Goal: Information Seeking & Learning: Learn about a topic

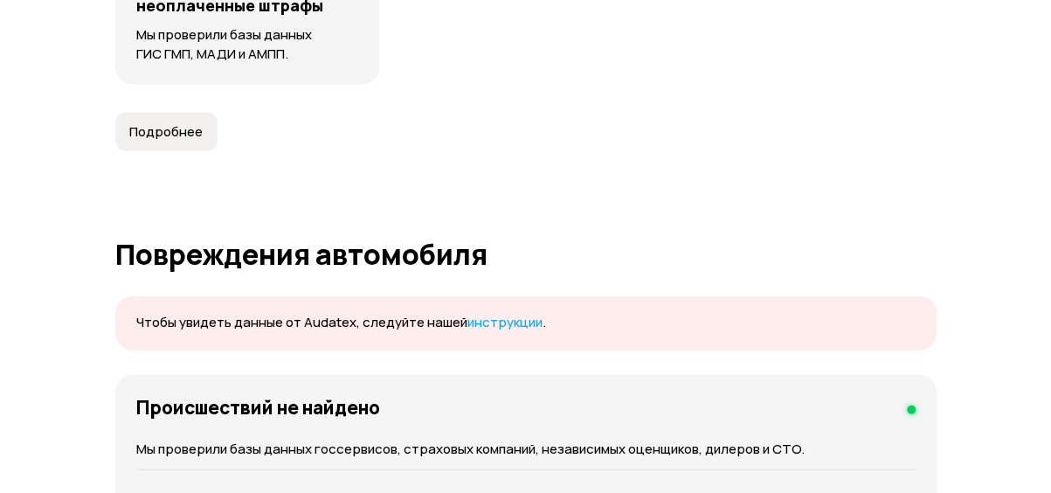
scroll to position [1633, 0]
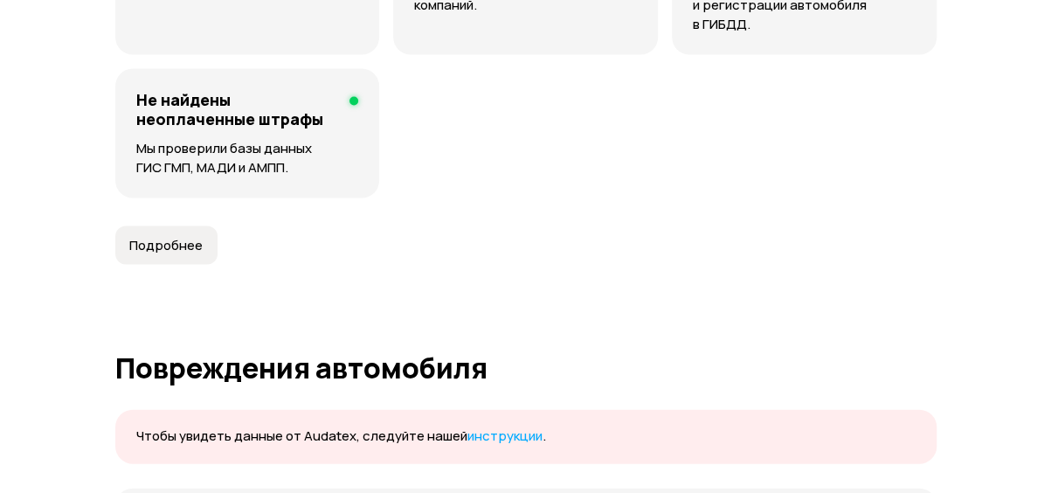
click at [148, 240] on span "Подробнее" at bounding box center [165, 245] width 73 height 17
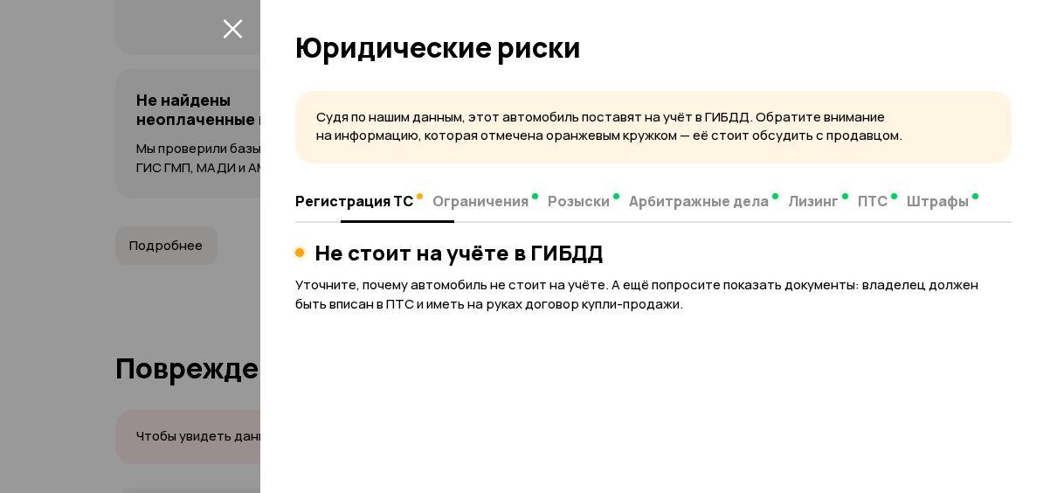
click at [917, 202] on span "Штрафы" at bounding box center [938, 200] width 62 height 17
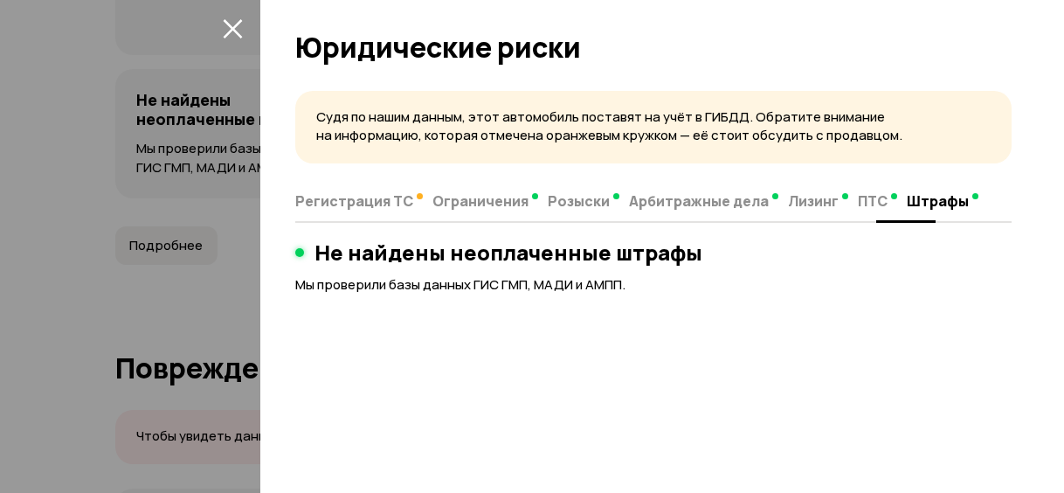
click at [864, 196] on span "ПТС" at bounding box center [873, 200] width 30 height 17
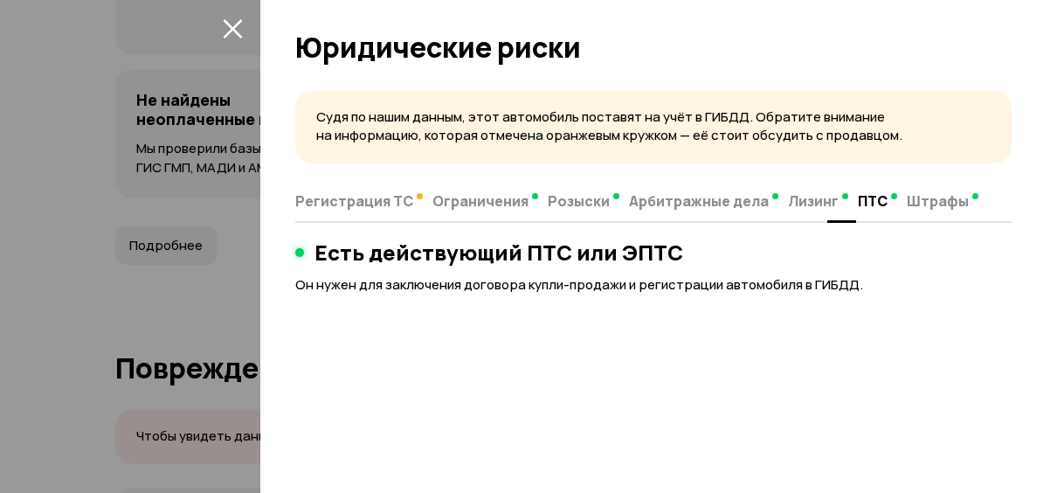
click at [802, 197] on span "Лизинг" at bounding box center [813, 200] width 51 height 17
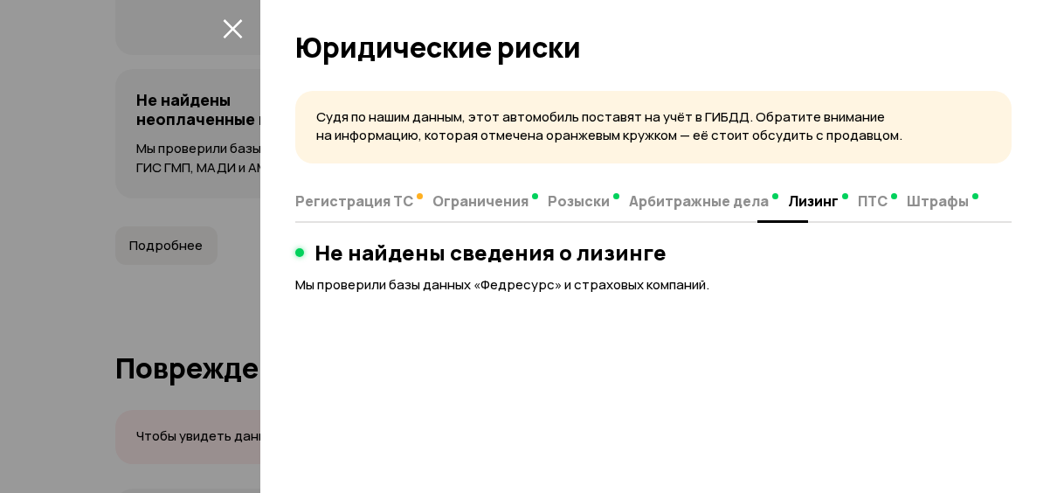
click at [741, 205] on span "Арбитражные дела" at bounding box center [699, 200] width 140 height 17
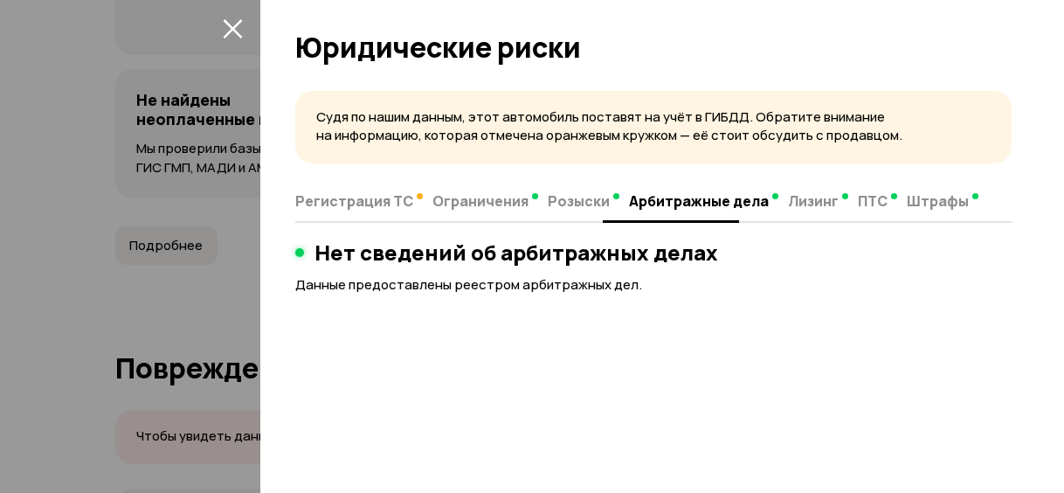
click at [549, 202] on span "Розыски" at bounding box center [579, 200] width 62 height 17
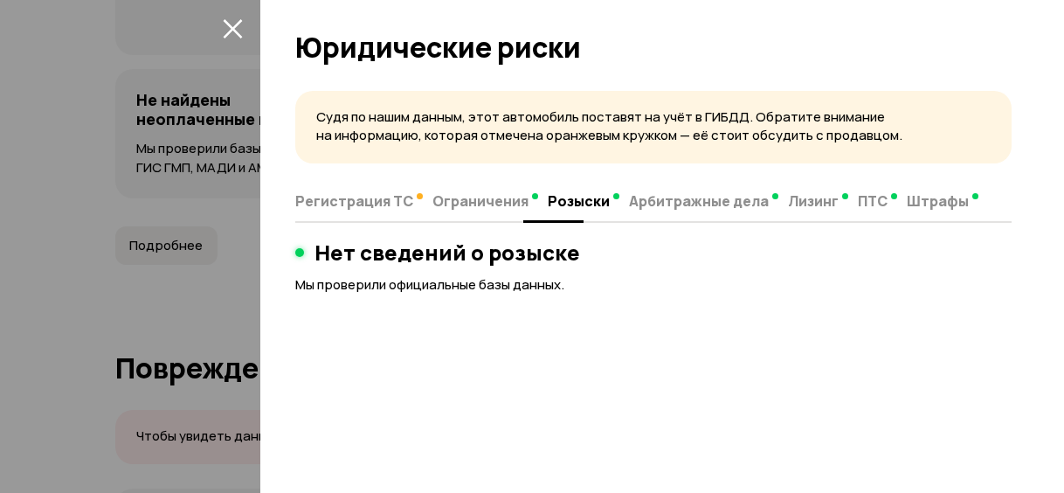
click at [485, 199] on span "Ограничения" at bounding box center [480, 200] width 96 height 17
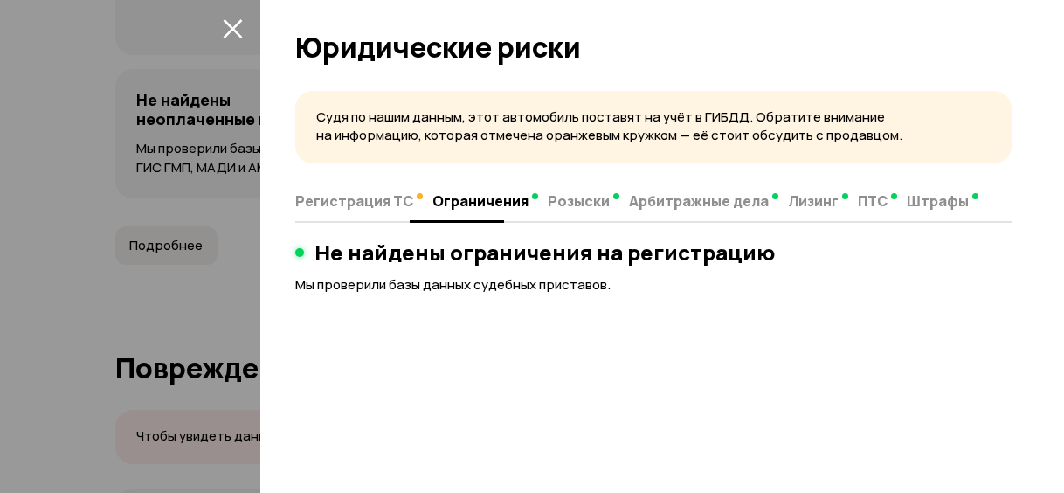
click at [346, 198] on span "Регистрация ТС" at bounding box center [354, 200] width 118 height 17
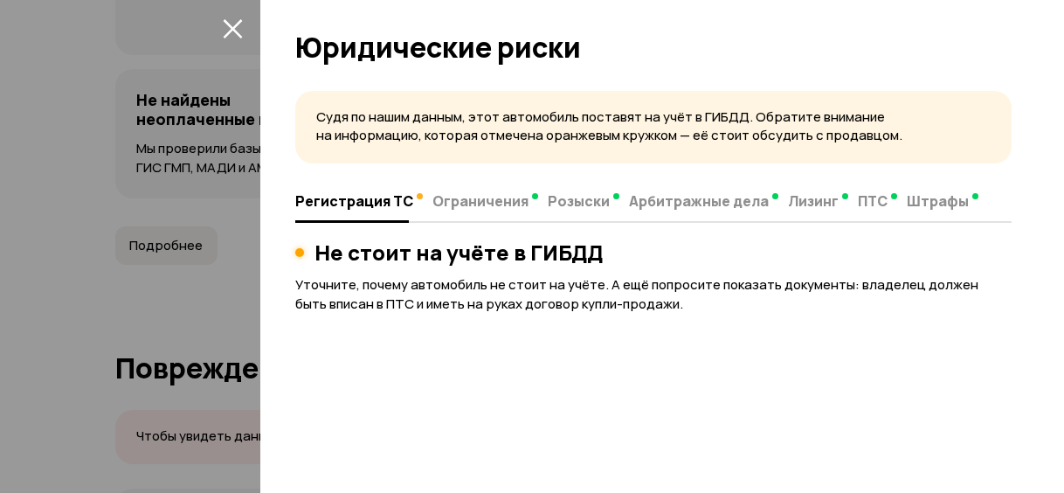
click at [183, 128] on div at bounding box center [532, 246] width 1064 height 493
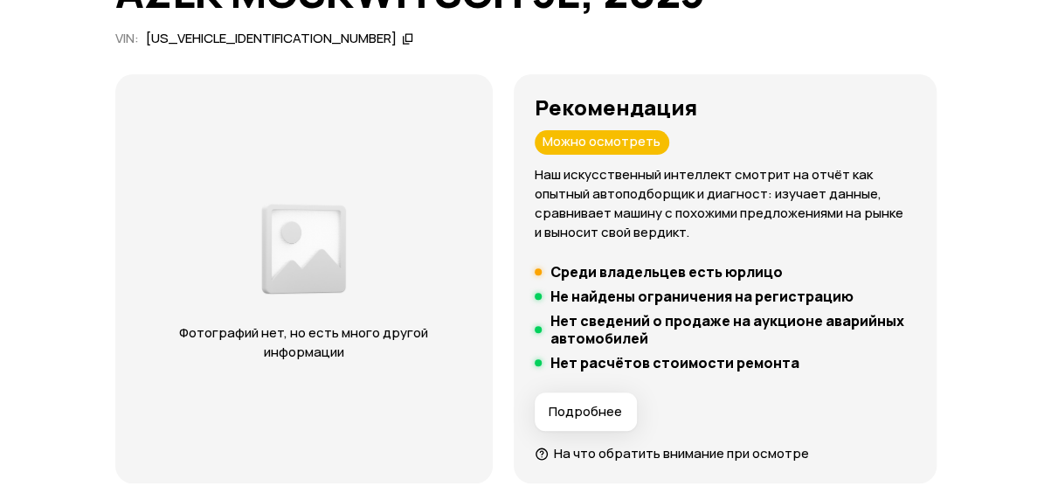
scroll to position [158, 0]
